Goal: Contribute content

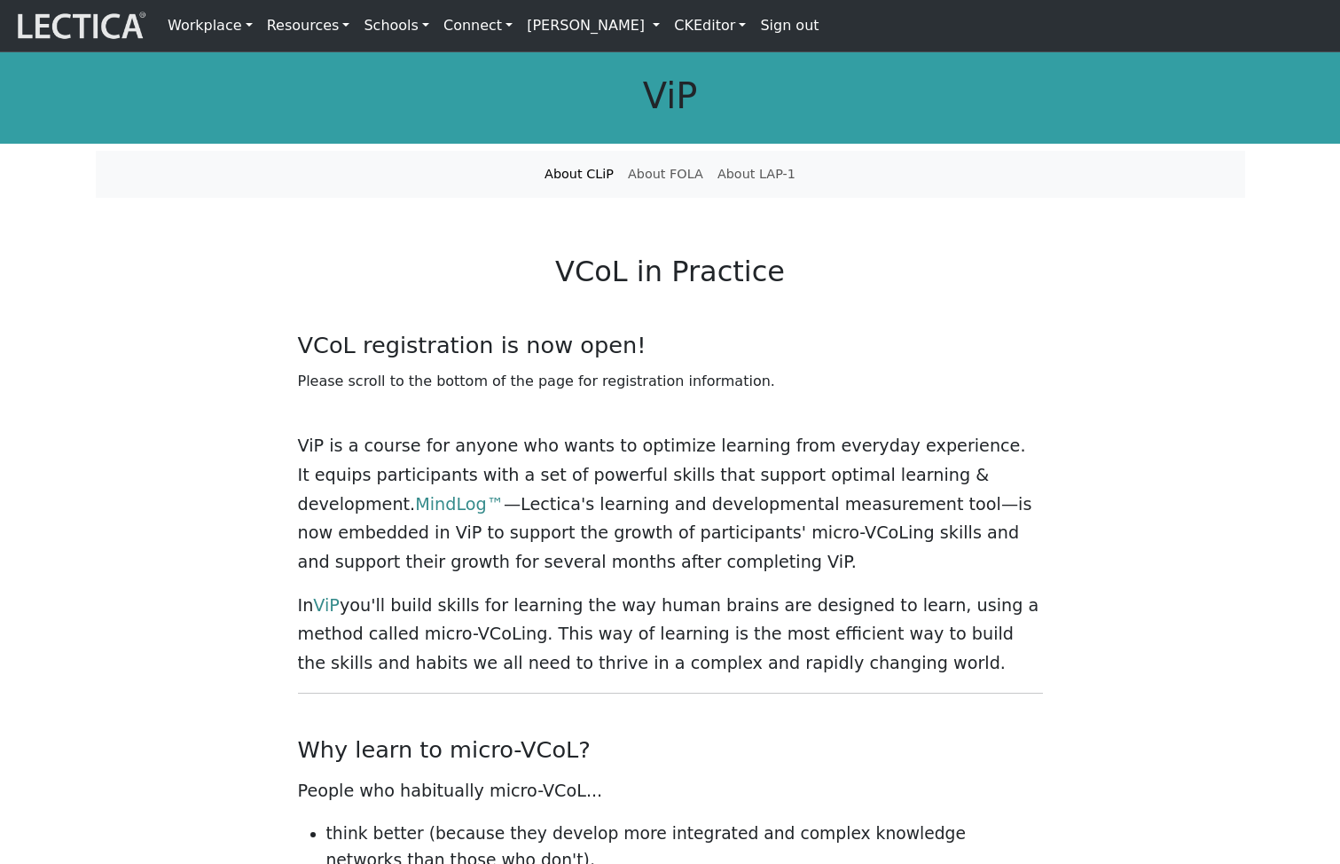
click at [720, 20] on link "CKEditor" at bounding box center [710, 25] width 86 height 37
click at [717, 64] on link "Edit" at bounding box center [699, 66] width 36 height 24
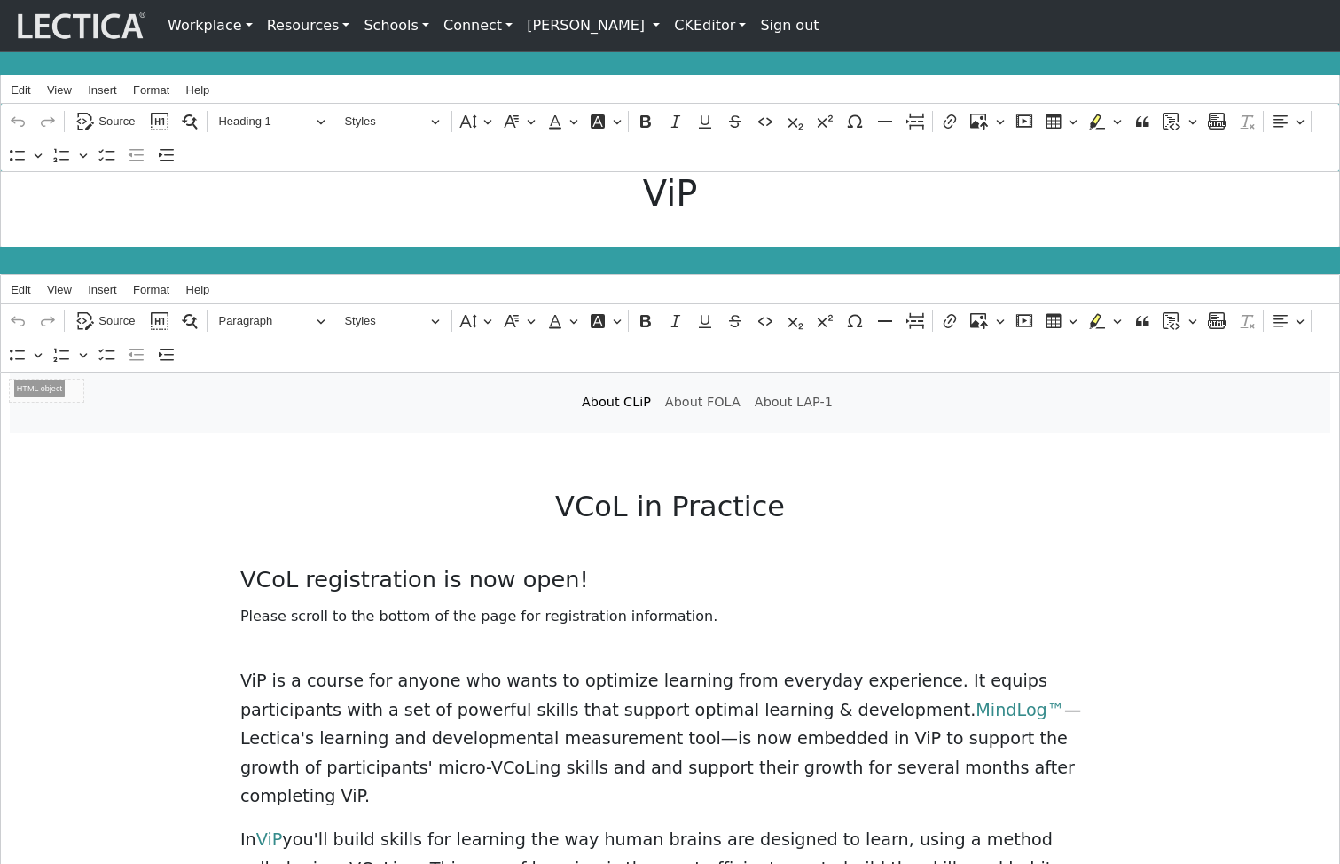
click at [275, 212] on h1 "ViP" at bounding box center [670, 193] width 1321 height 43
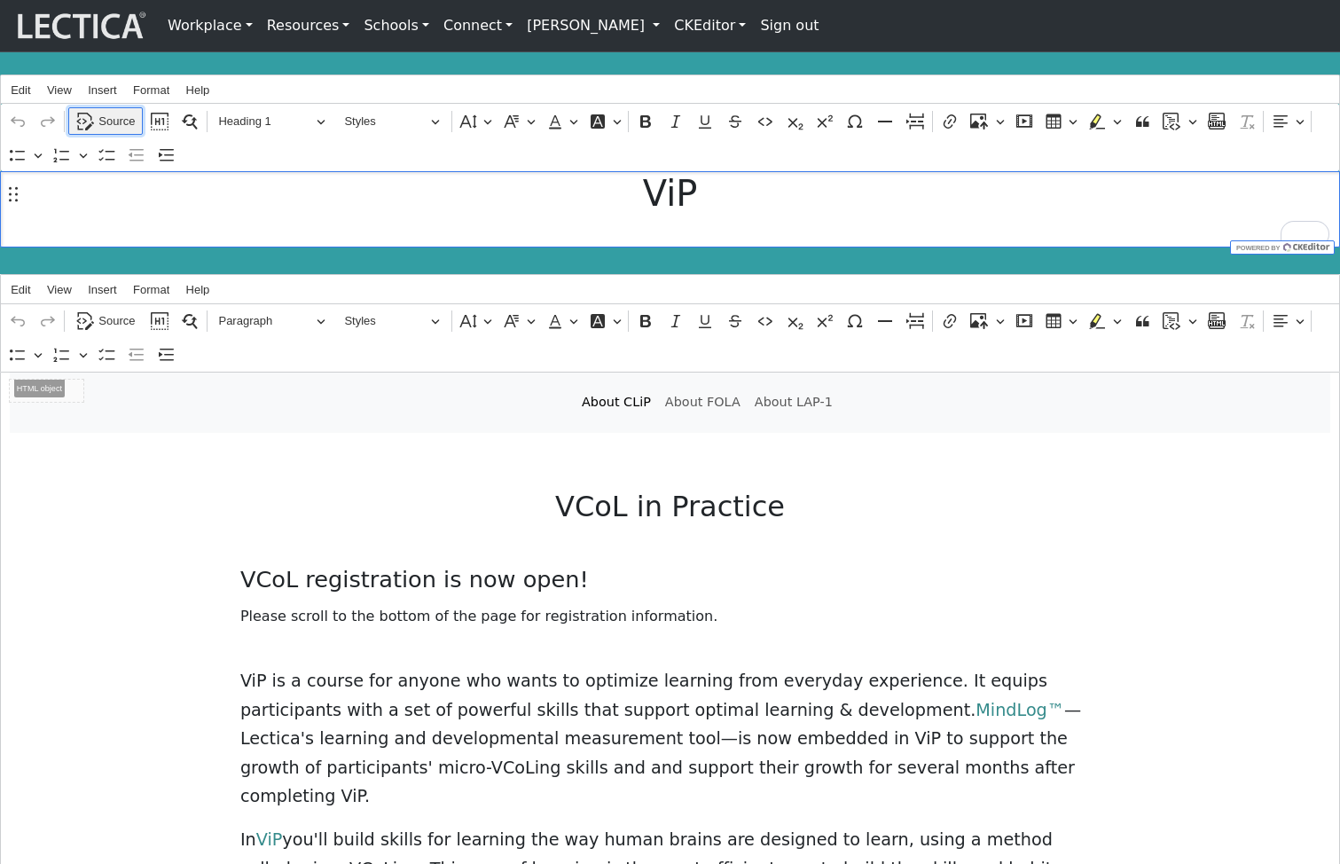
click at [110, 127] on span "Source" at bounding box center [116, 121] width 36 height 21
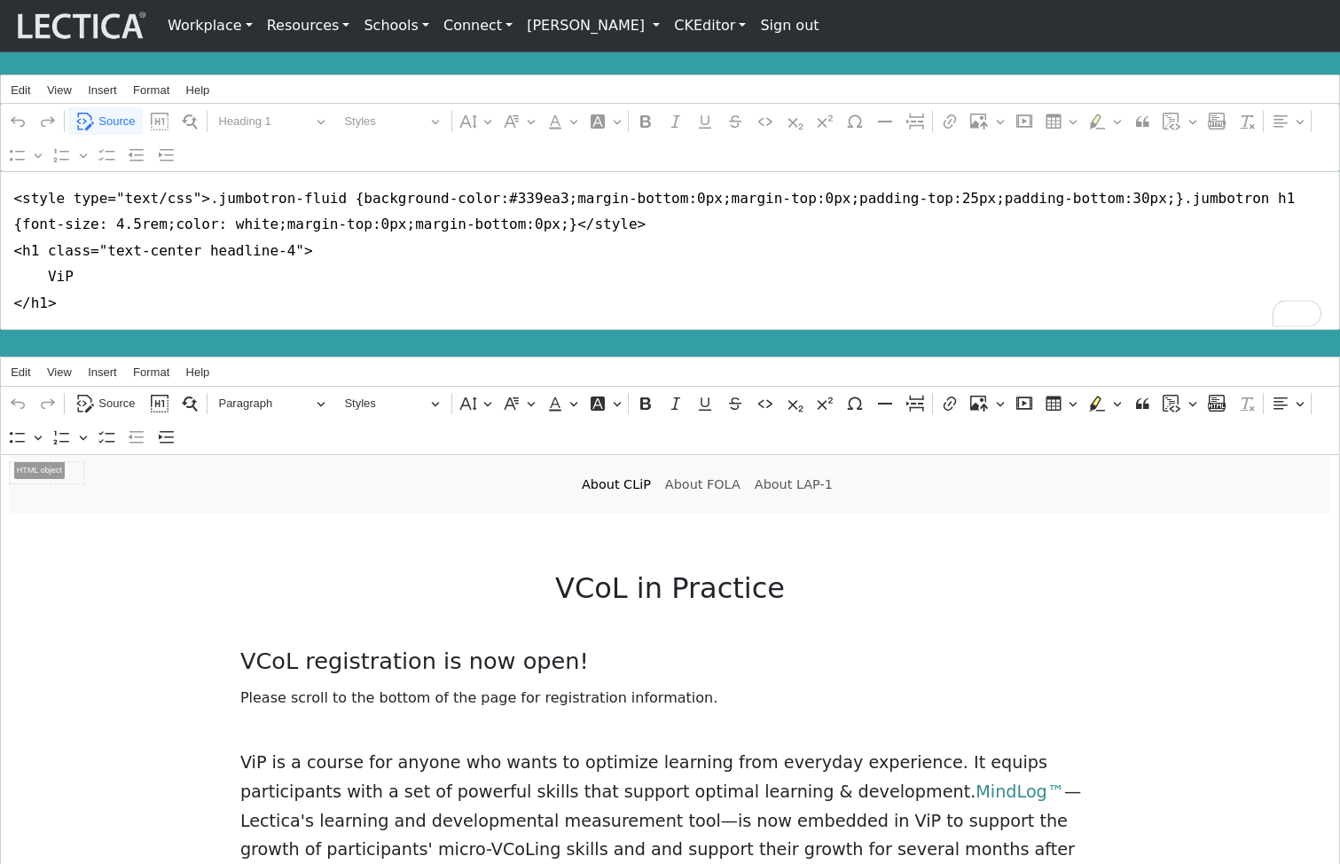
click at [194, 283] on textarea "<style type="text/css">.jumbotron-fluid {background-color:#339ea3;margin-bottom…" at bounding box center [670, 250] width 1340 height 158
type textarea "<style type="text/css">.jumbotron-fluid {background-color:#339ea3;margin-bottom…"
click at [117, 120] on span "Source" at bounding box center [116, 121] width 36 height 21
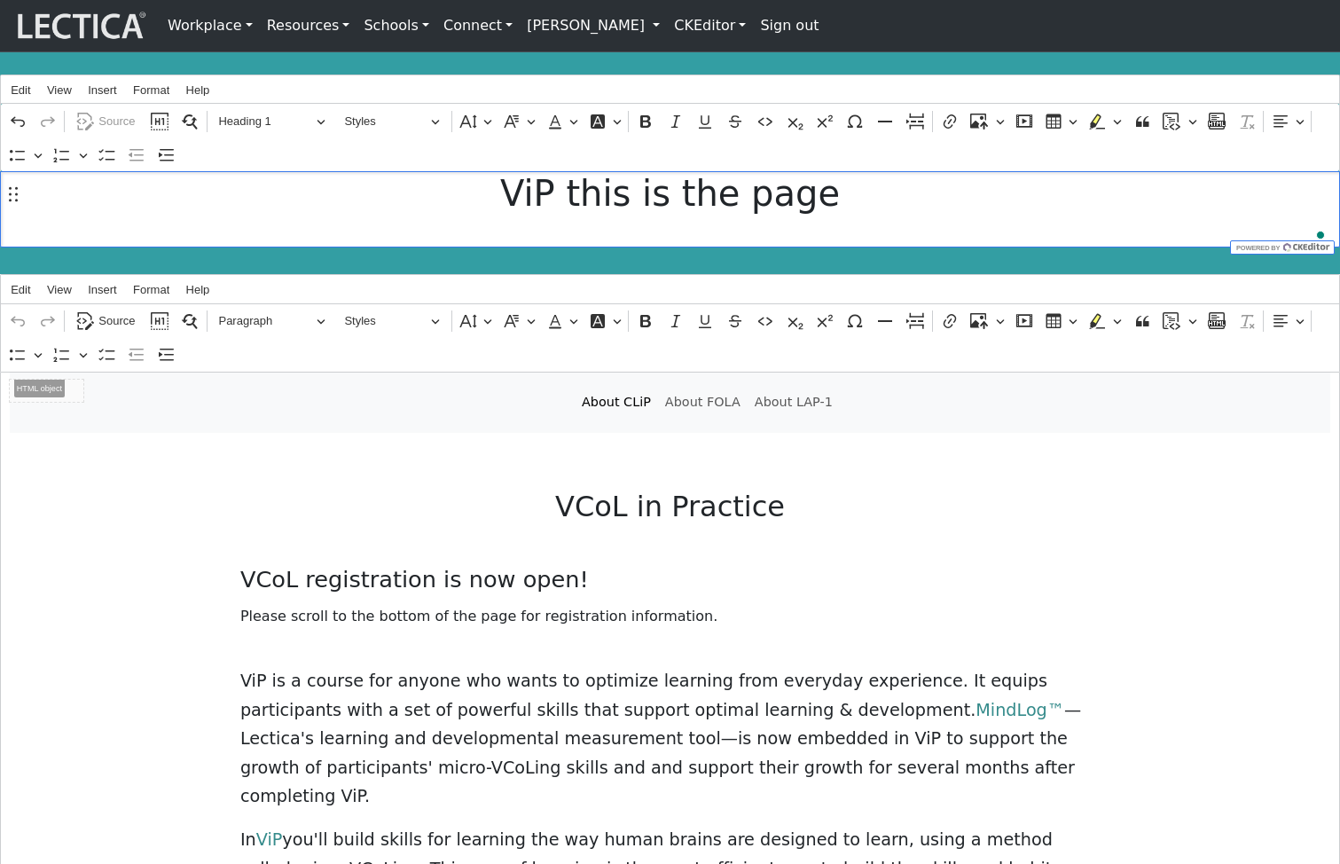
click at [753, 27] on link "CKEditor" at bounding box center [710, 25] width 86 height 37
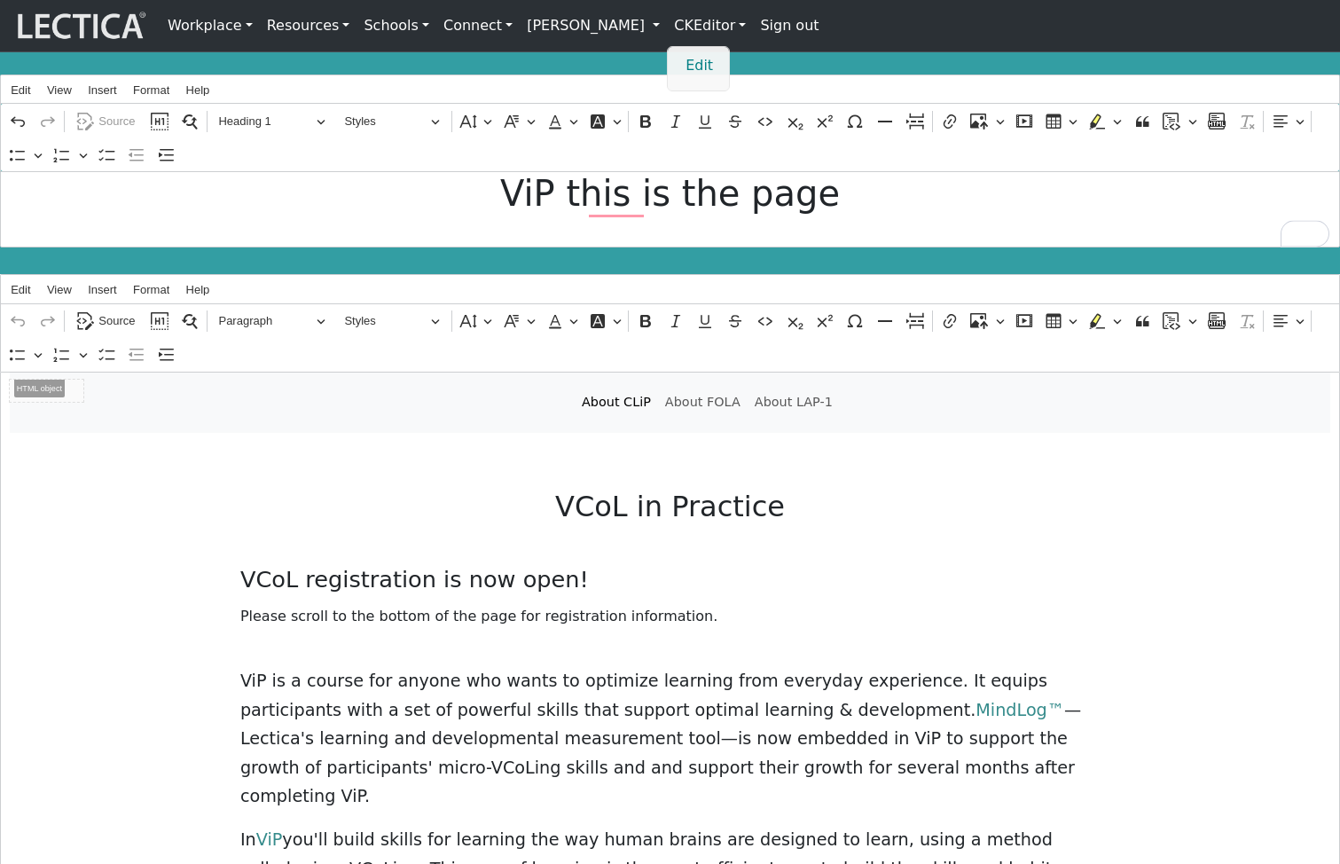
click at [717, 74] on link "Edit" at bounding box center [699, 66] width 36 height 24
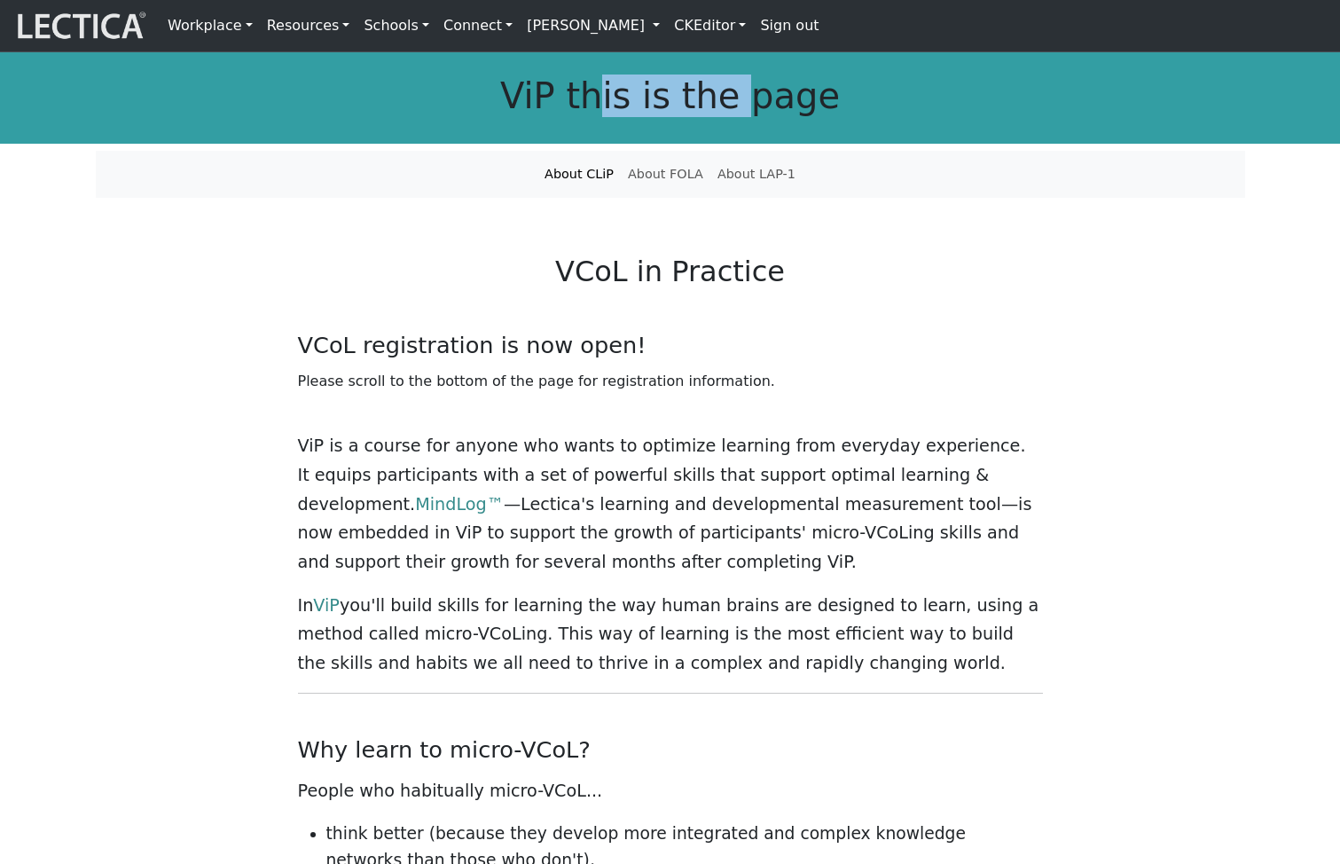
drag, startPoint x: 615, startPoint y: 112, endPoint x: 766, endPoint y: 112, distance: 150.7
click at [766, 112] on h1 "ViP this is the page" at bounding box center [670, 95] width 1149 height 43
